Goal: Use online tool/utility: Utilize a website feature to perform a specific function

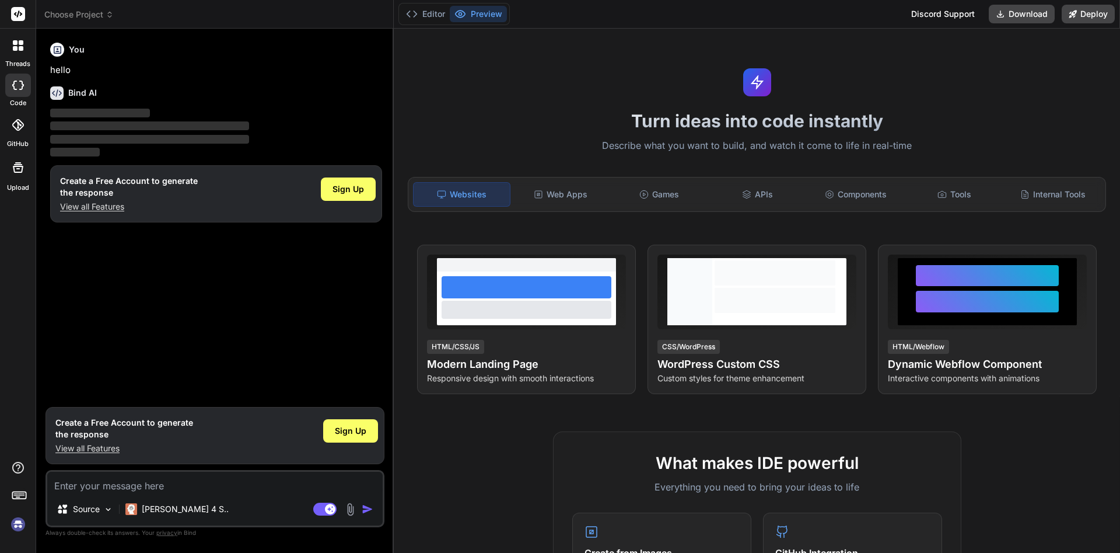
click at [556, 135] on div "Turn ideas into code instantly Describe what you want to build, and watch it co…" at bounding box center [757, 291] width 727 height 524
click at [1000, 13] on icon at bounding box center [1000, 13] width 9 height 9
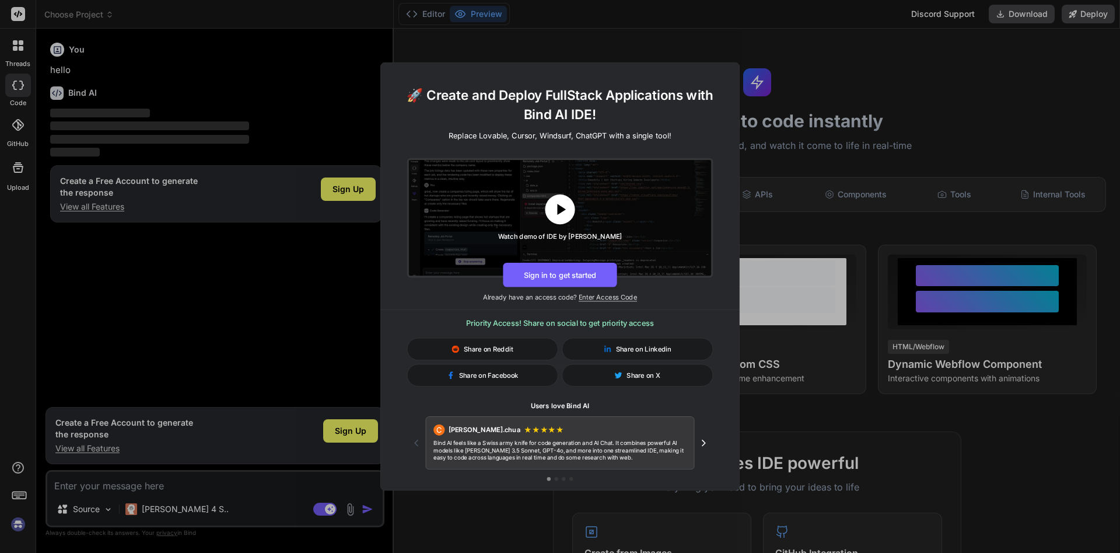
click at [554, 205] on icon at bounding box center [560, 209] width 19 height 19
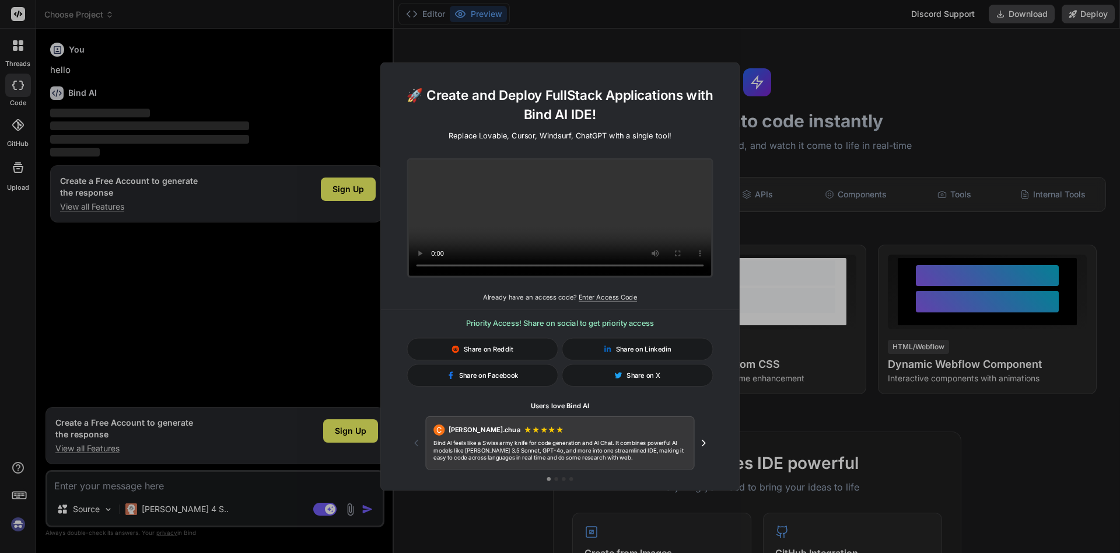
type textarea "x"
click at [706, 442] on icon "Next testimonial" at bounding box center [704, 442] width 11 height 11
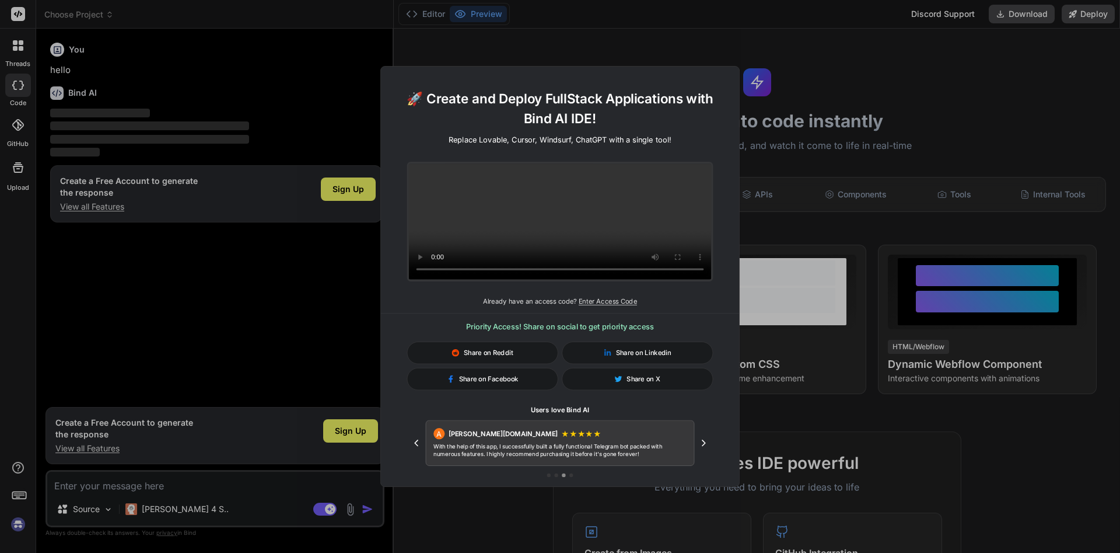
click at [706, 442] on icon "Next testimonial" at bounding box center [704, 442] width 11 height 11
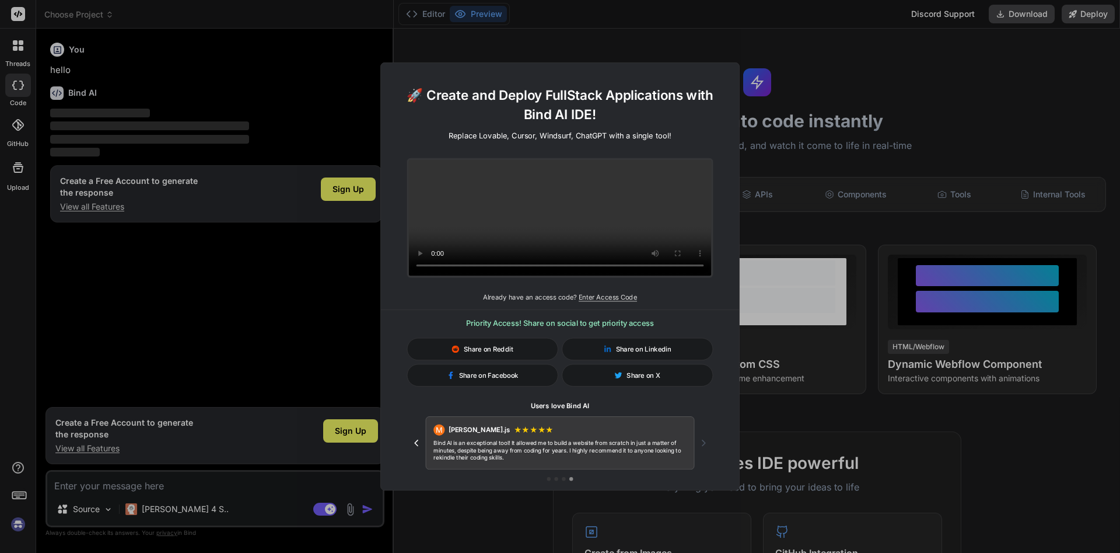
click at [864, 82] on div "🚀 Create and Deploy FullStack Applications with Bind AI IDE! Replace Lovable, C…" at bounding box center [560, 276] width 1120 height 553
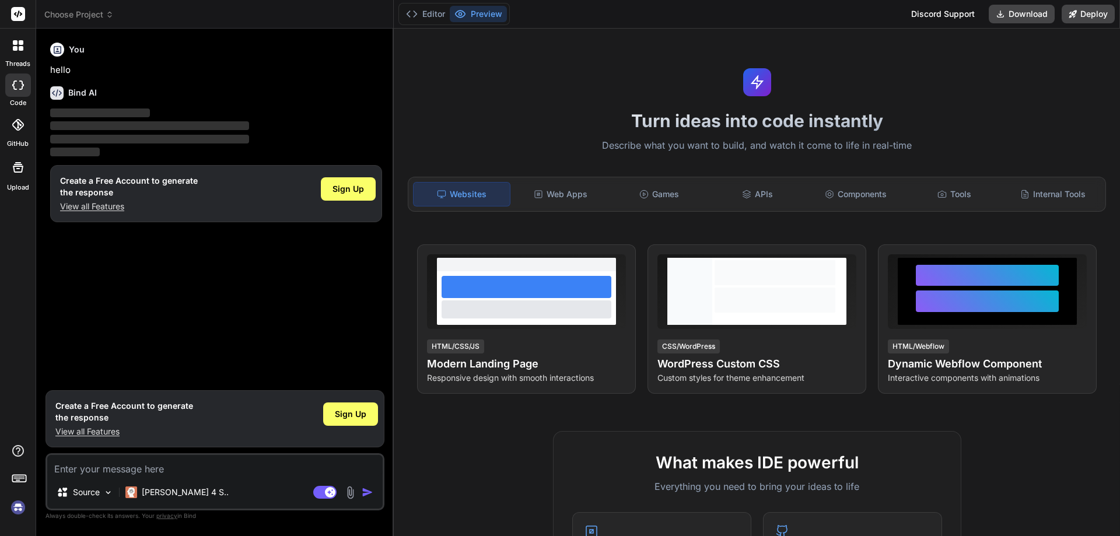
type textarea "x"
